Goal: Task Accomplishment & Management: Complete application form

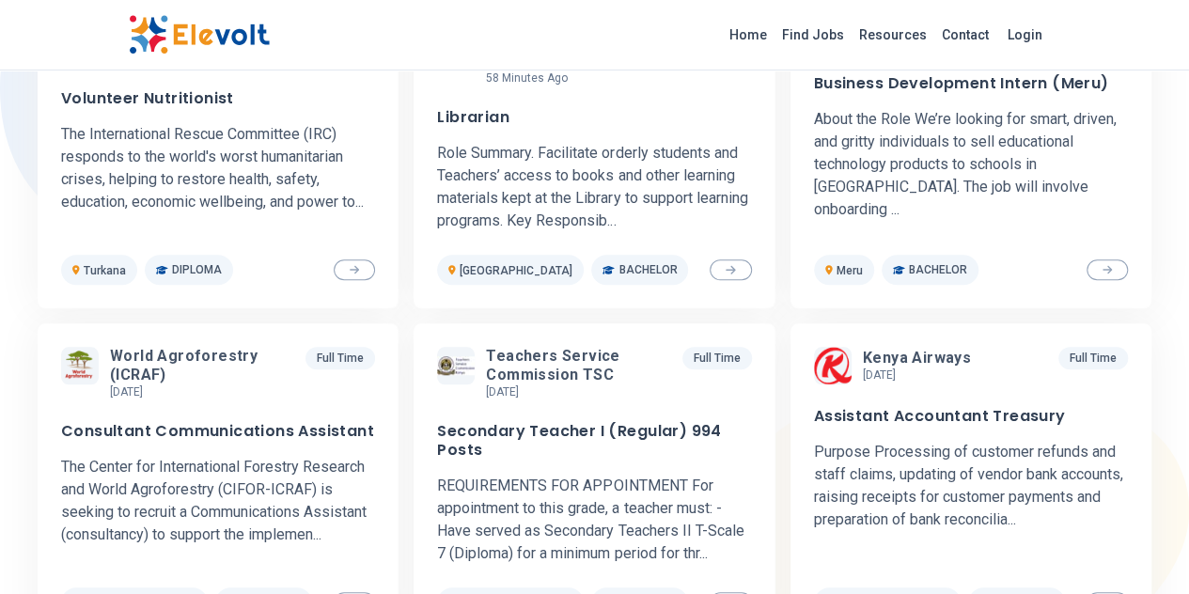
scroll to position [720, 0]
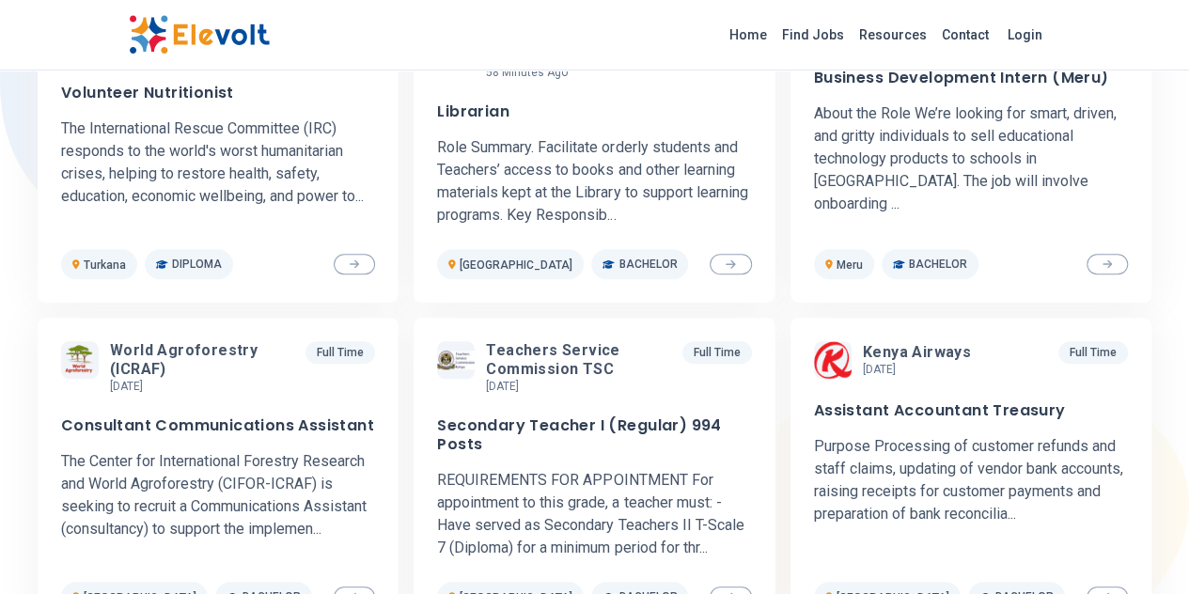
drag, startPoint x: 1167, startPoint y: 149, endPoint x: 1167, endPoint y: 161, distance: 11.3
click at [1167, 161] on div "1000+ premium jobs Featured Jobs International Rescue Committee in 3 hours [DAT…" at bounding box center [594, 340] width 1189 height 876
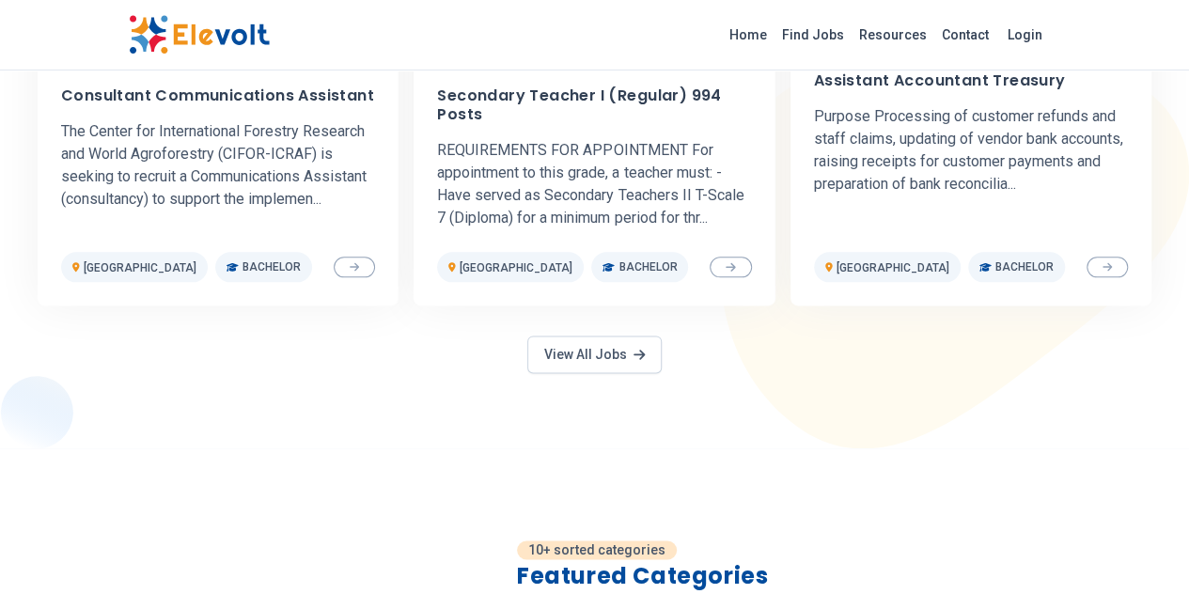
scroll to position [1055, 0]
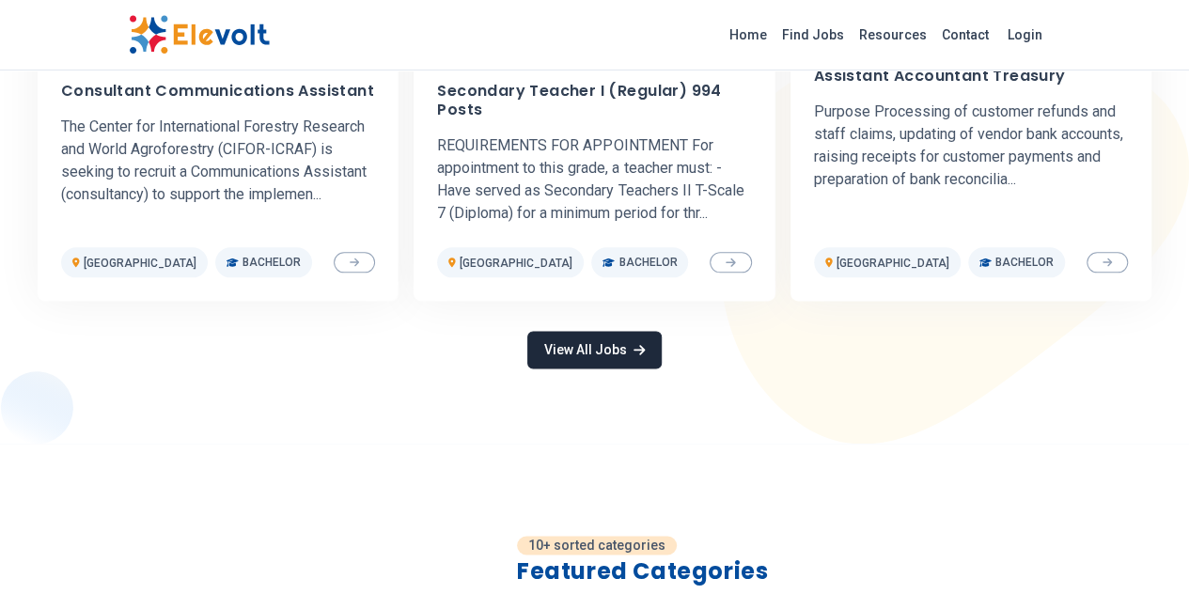
click at [634, 343] on icon at bounding box center [639, 349] width 11 height 13
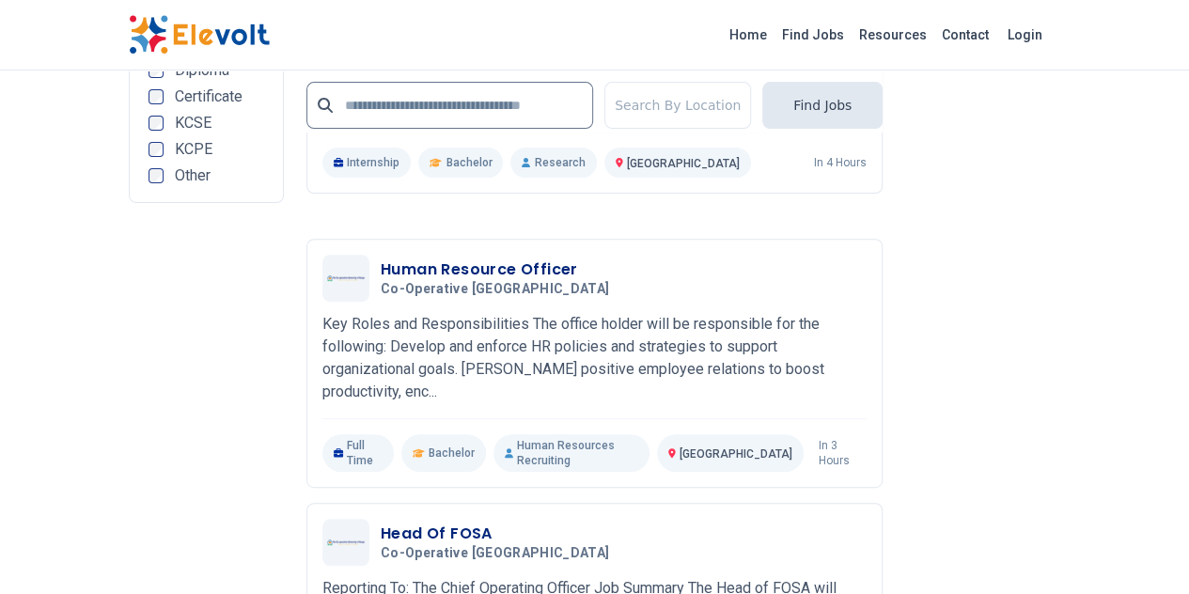
scroll to position [3945, 0]
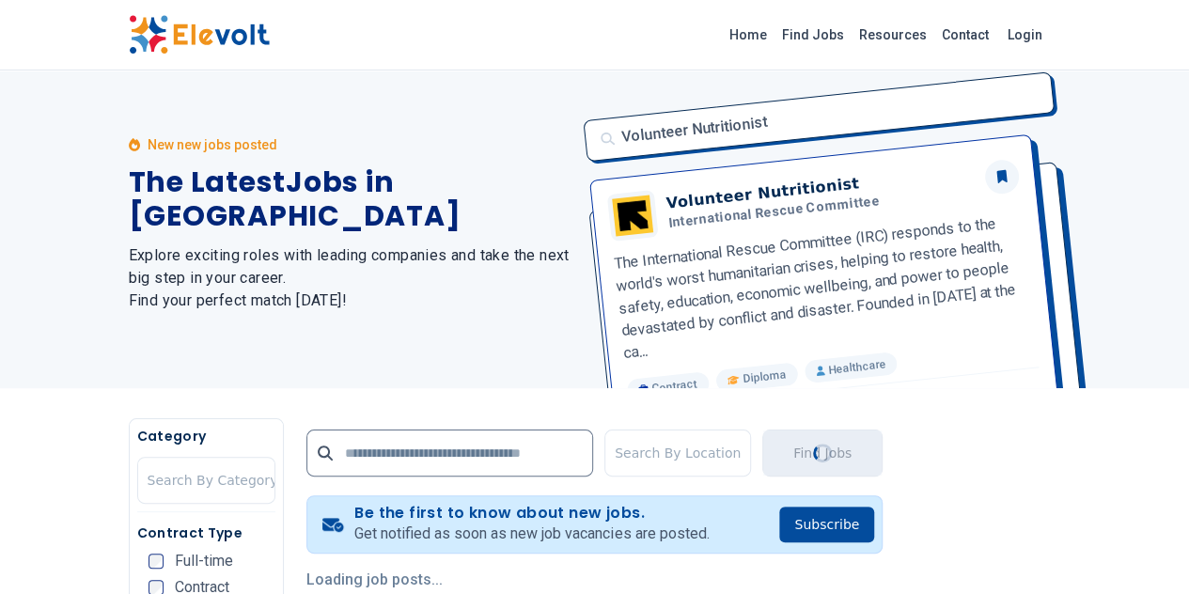
scroll to position [0, 0]
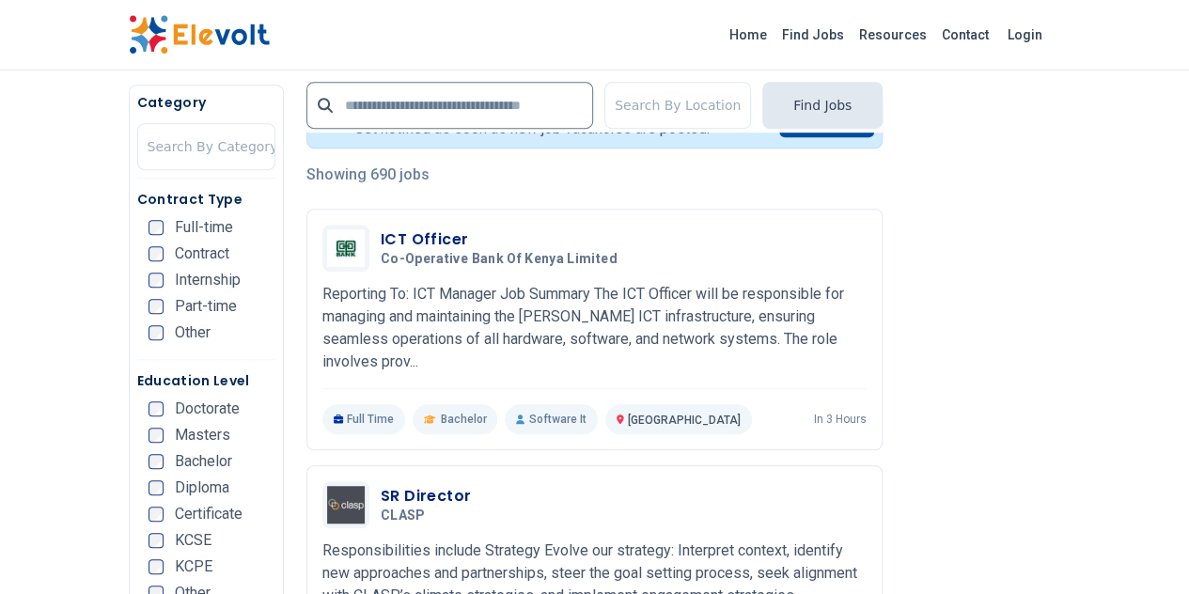
scroll to position [499, 0]
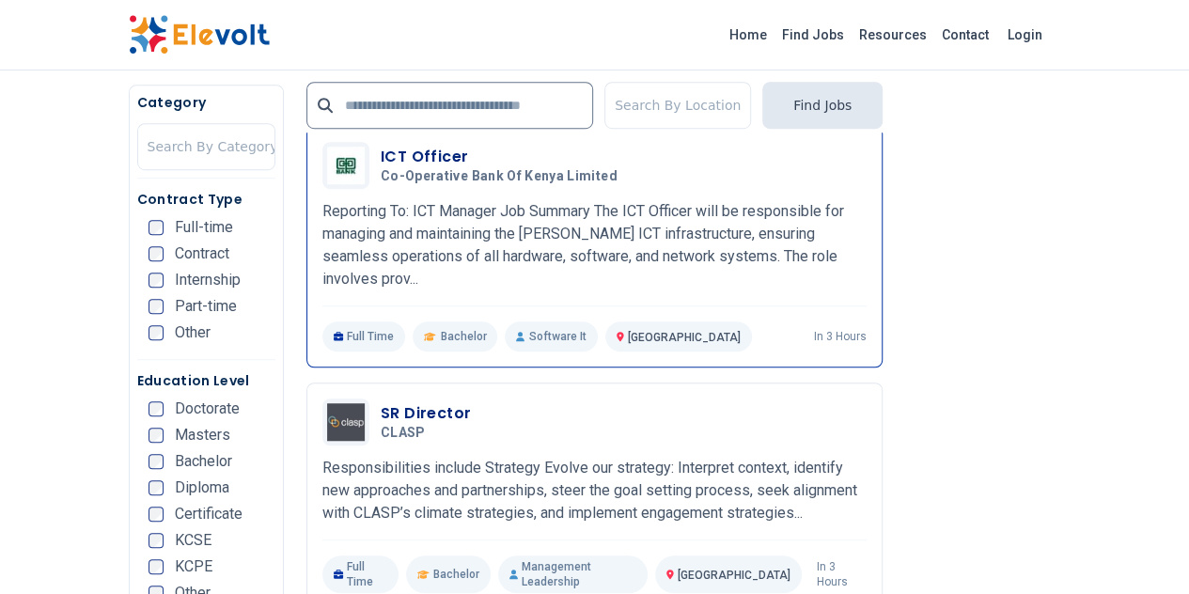
click at [381, 169] on span "Co-operative Bank of Kenya Limited" at bounding box center [499, 176] width 237 height 17
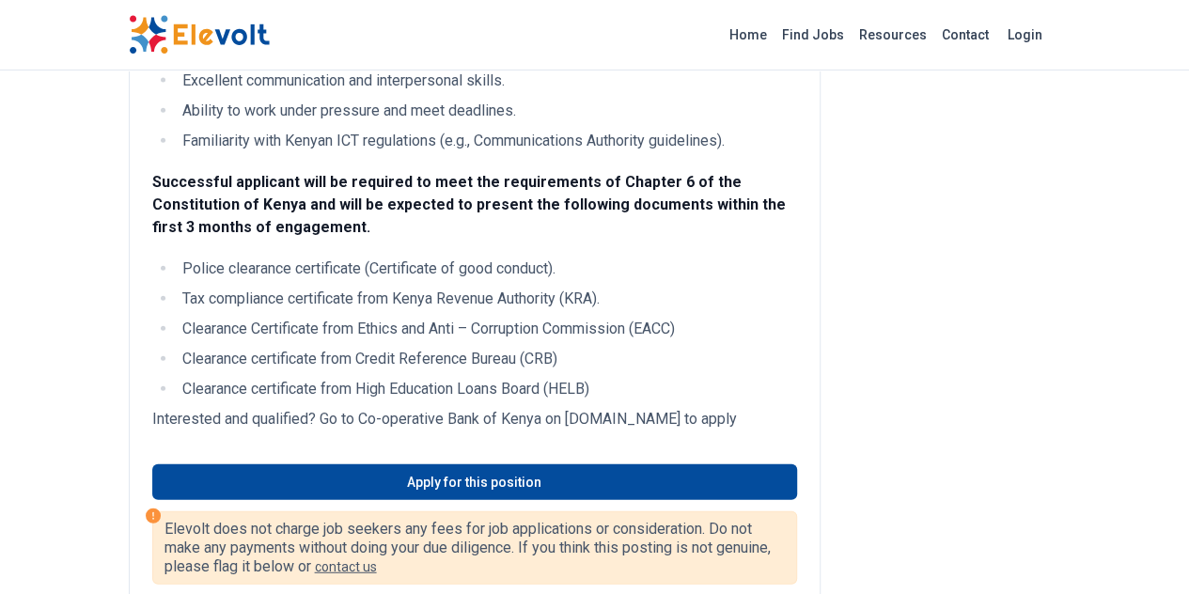
scroll to position [2125, 0]
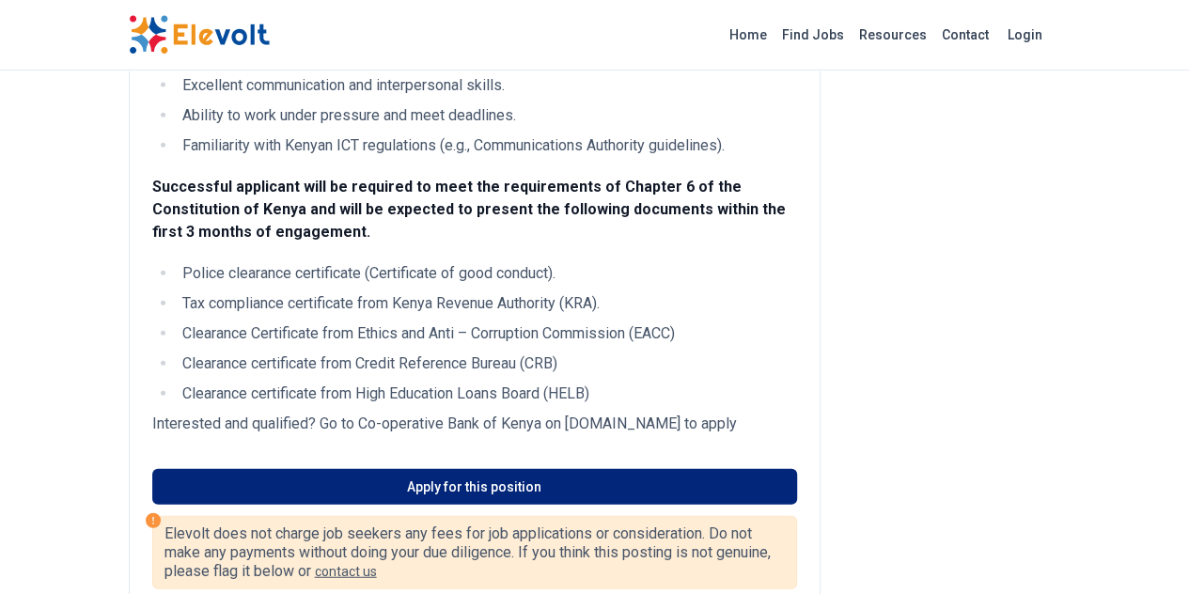
click at [669, 469] on link "Apply for this position" at bounding box center [474, 487] width 645 height 36
